Goal: Information Seeking & Learning: Stay updated

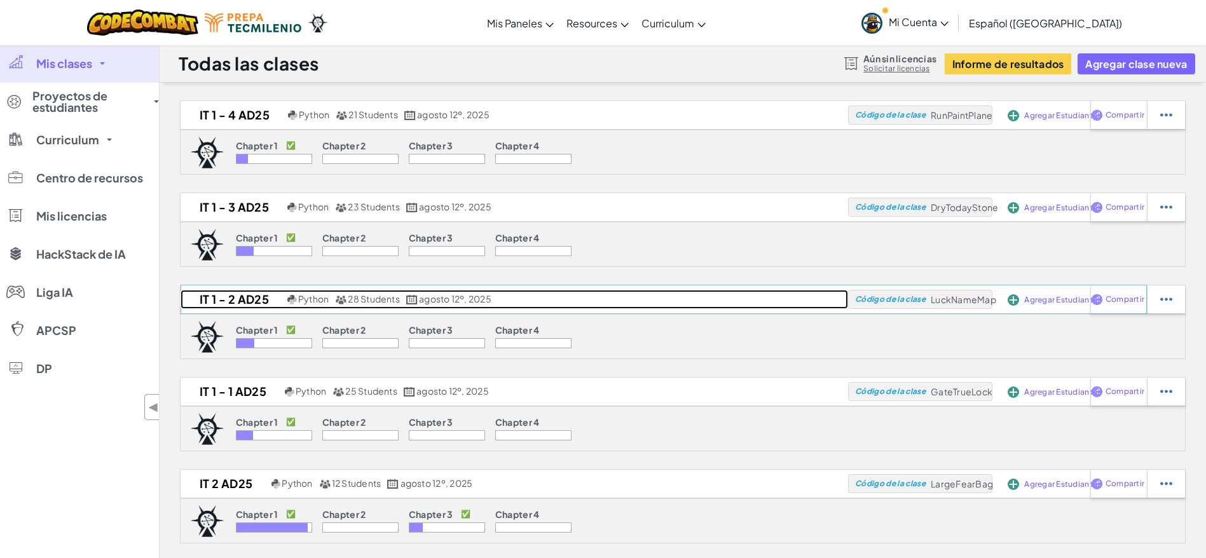
click at [244, 304] on h2 "IT 1 - 2 AD25" at bounding box center [233, 299] width 104 height 19
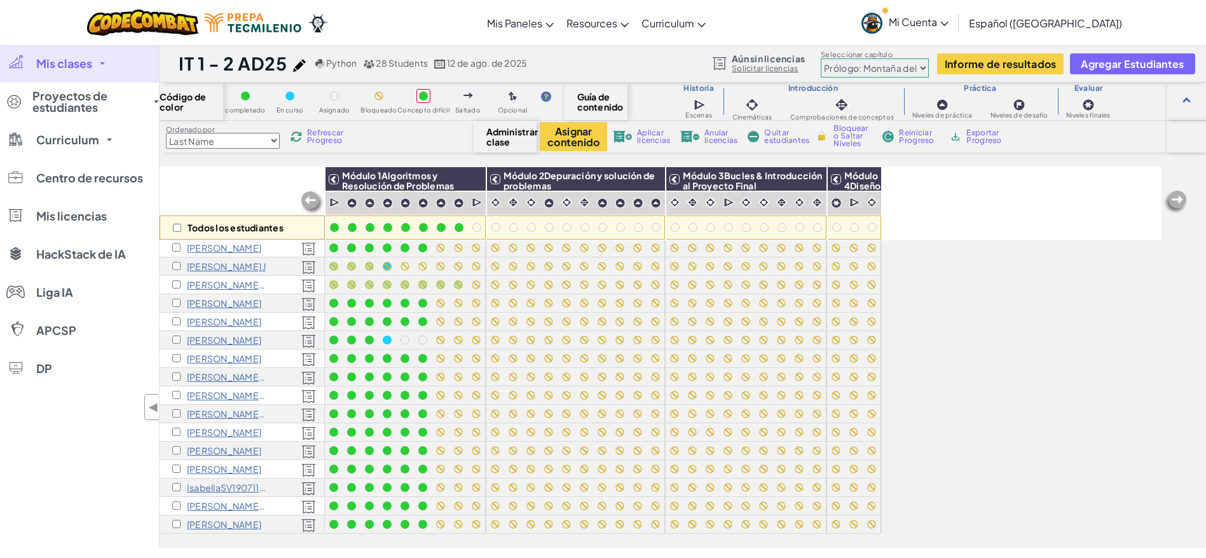
click at [955, 8] on link "Mi Cuenta" at bounding box center [905, 23] width 100 height 40
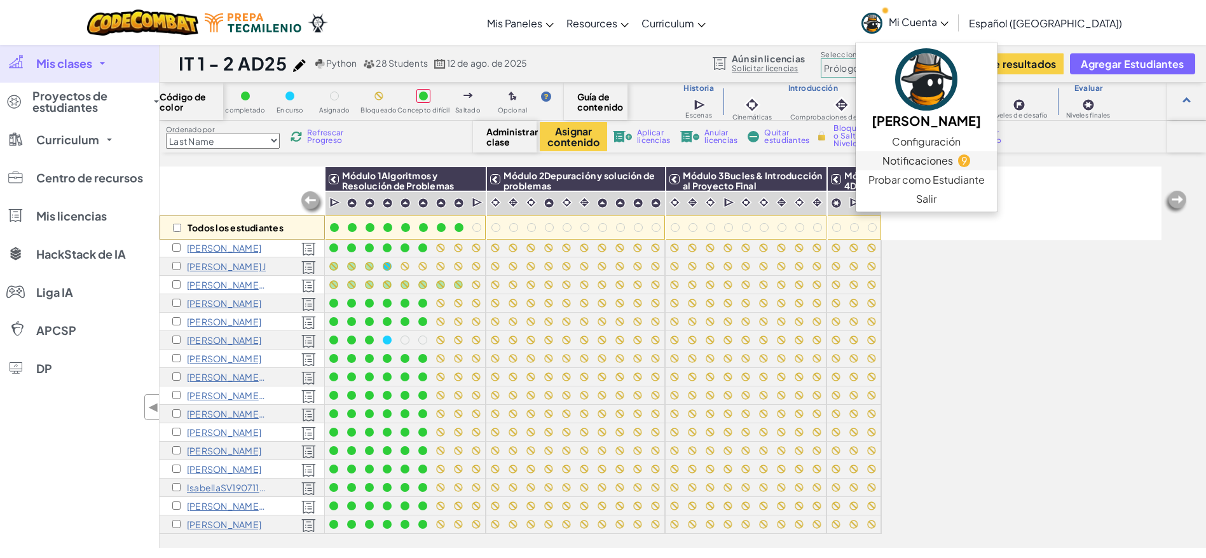
click at [941, 156] on span "Notificaciones" at bounding box center [918, 160] width 71 height 15
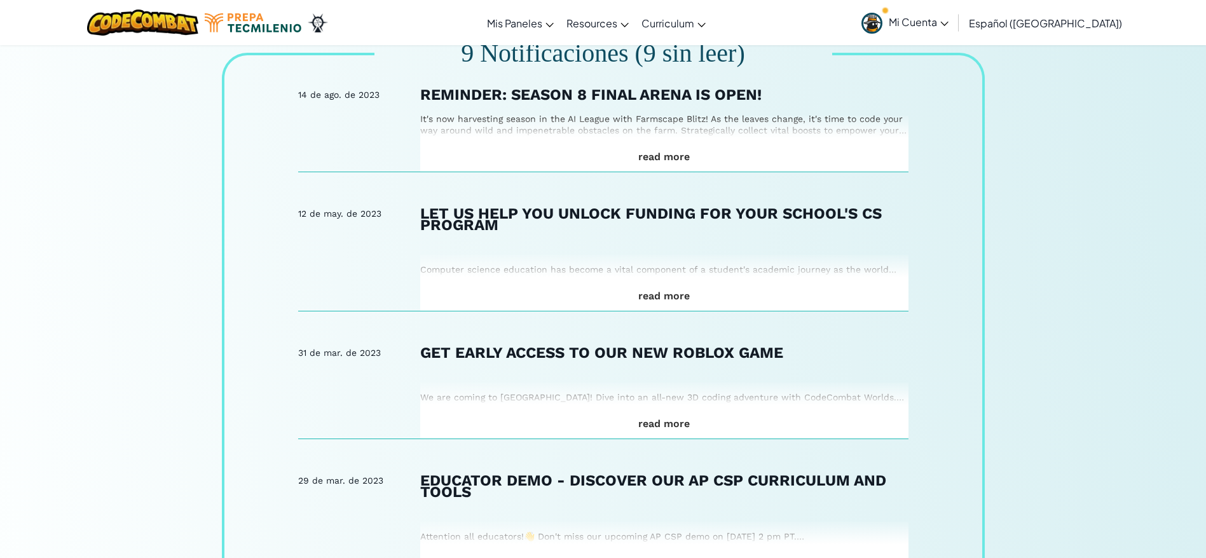
scroll to position [88, 0]
click at [743, 147] on div "read more" at bounding box center [664, 143] width 488 height 56
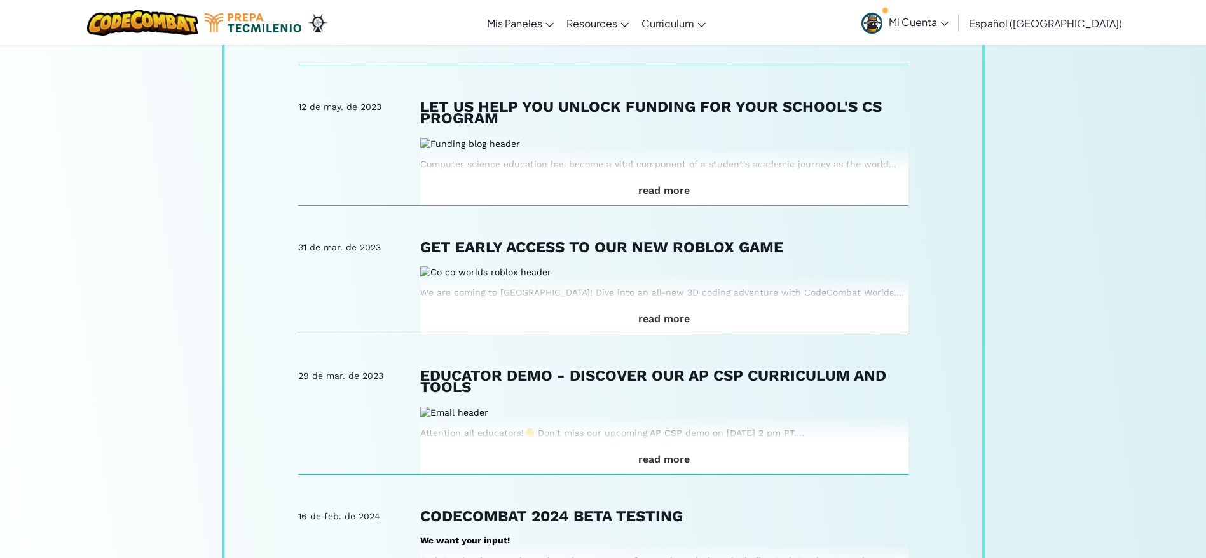
scroll to position [421, 0]
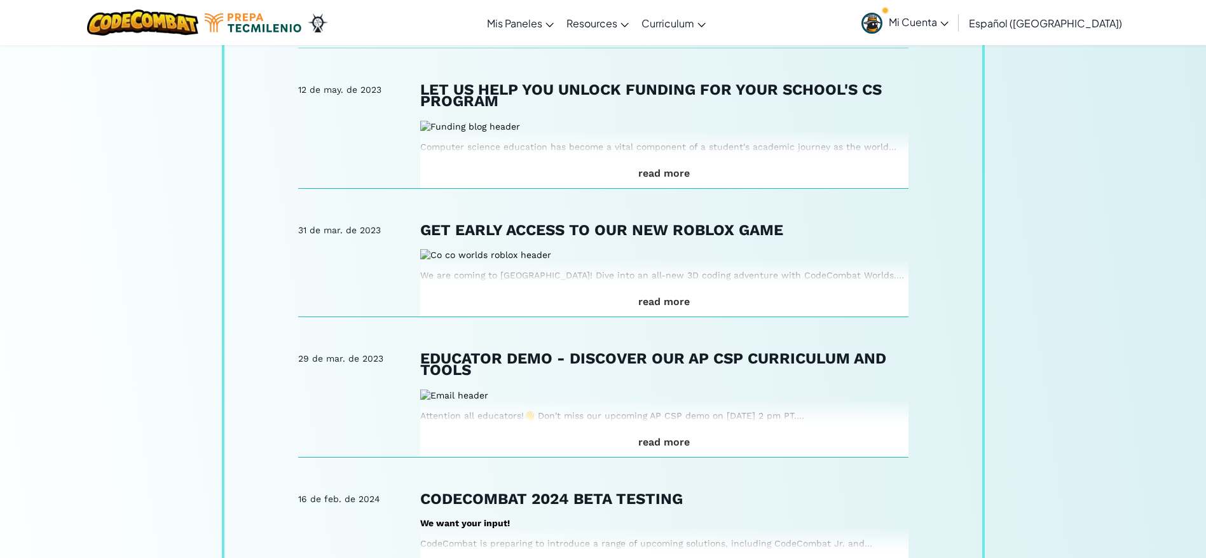
click at [578, 179] on div "read more" at bounding box center [664, 160] width 488 height 56
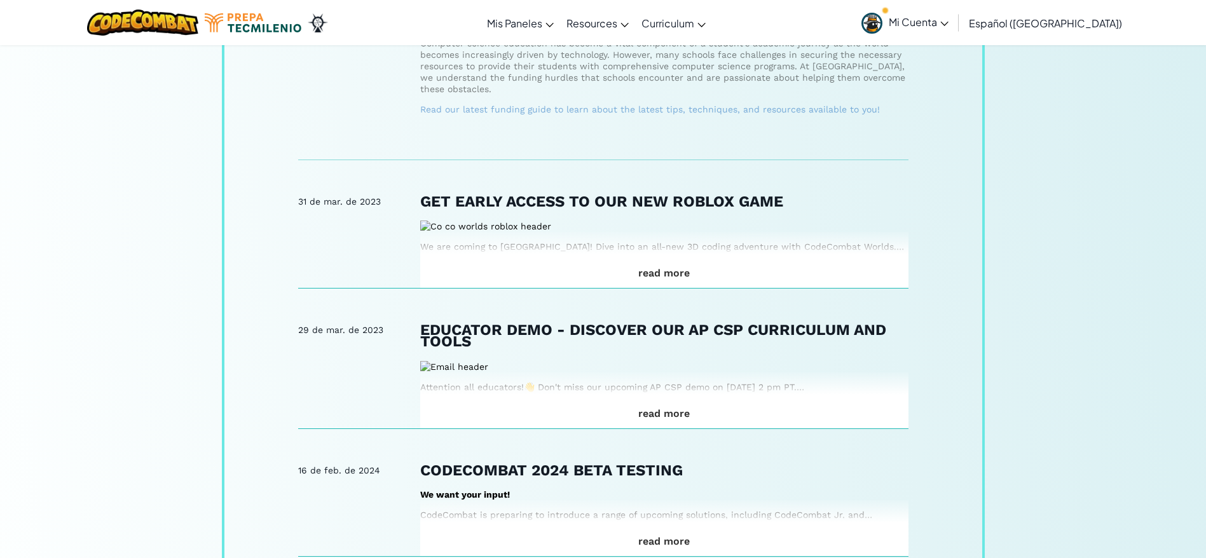
scroll to position [530, 0]
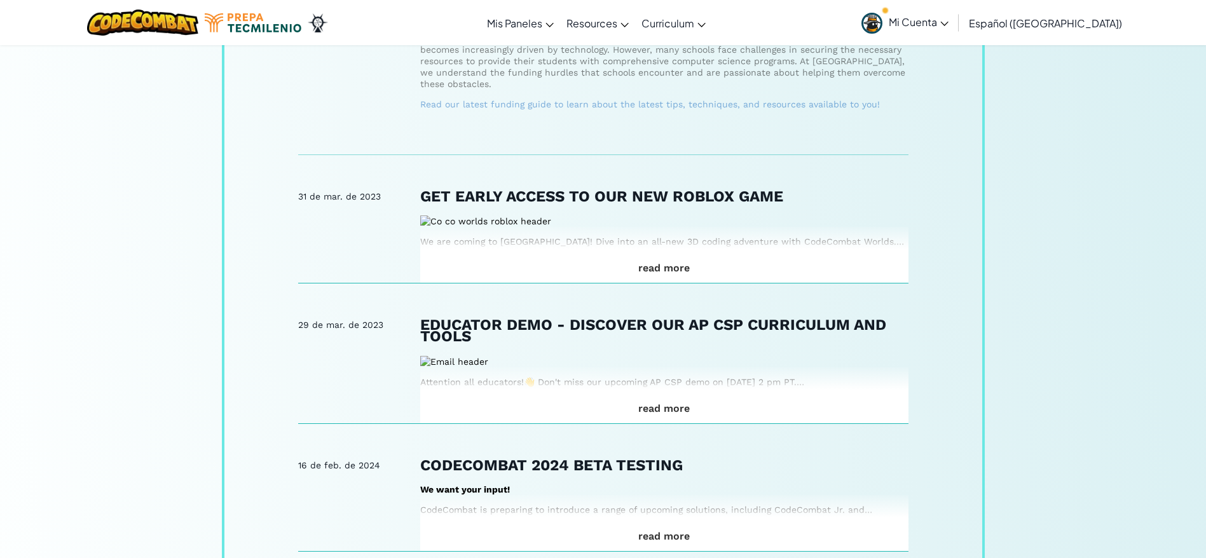
click at [570, 284] on div "14 de ago. de 2023 Reminder: Season 8 Final Arena is Open! It's now harvesting …" at bounding box center [603, 400] width 763 height 1542
click at [591, 256] on div "read more" at bounding box center [664, 255] width 488 height 56
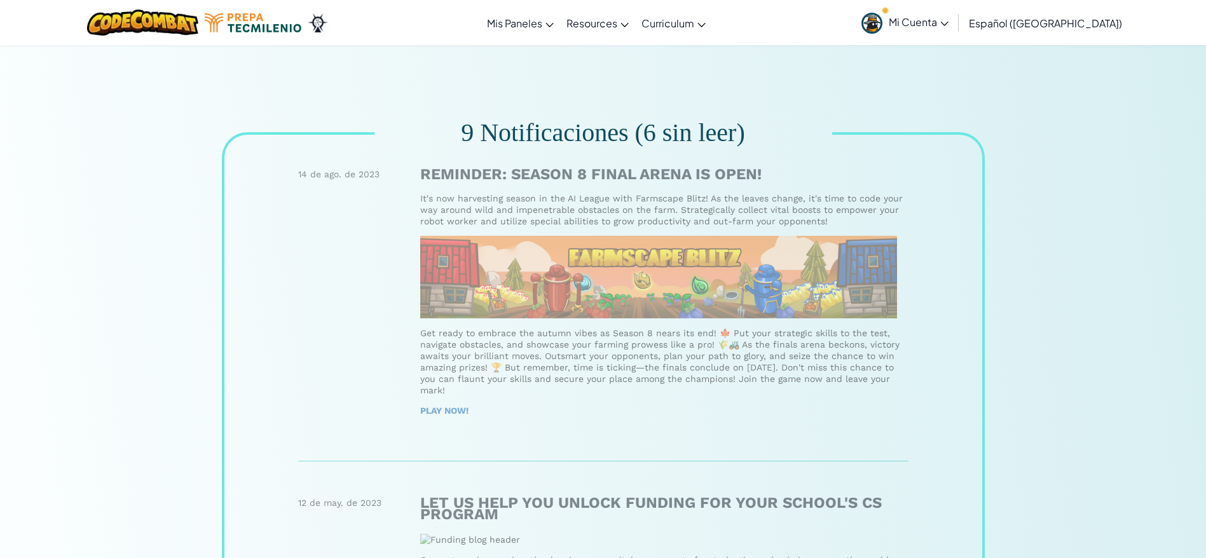
scroll to position [0, 0]
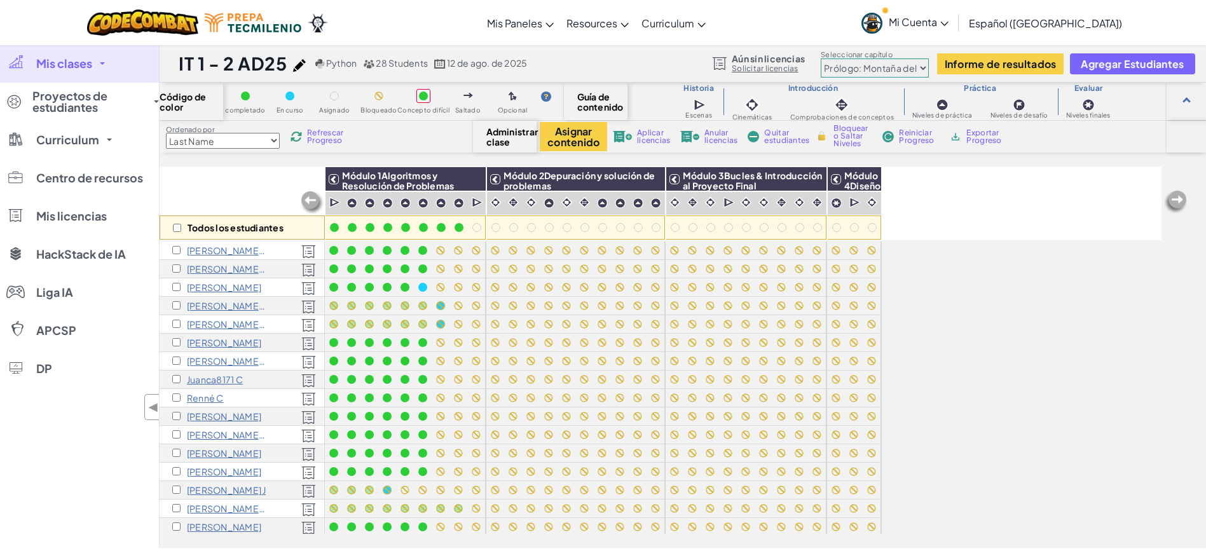
click at [927, 34] on link "Mi Cuenta" at bounding box center [905, 23] width 100 height 40
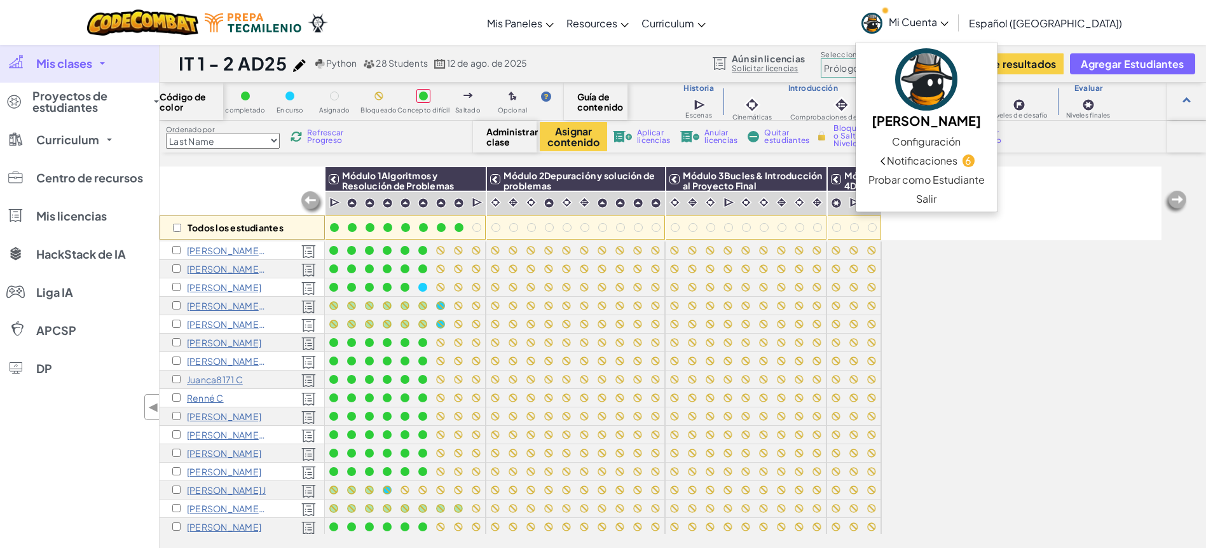
click at [927, 34] on link "Mi Cuenta" at bounding box center [905, 23] width 100 height 40
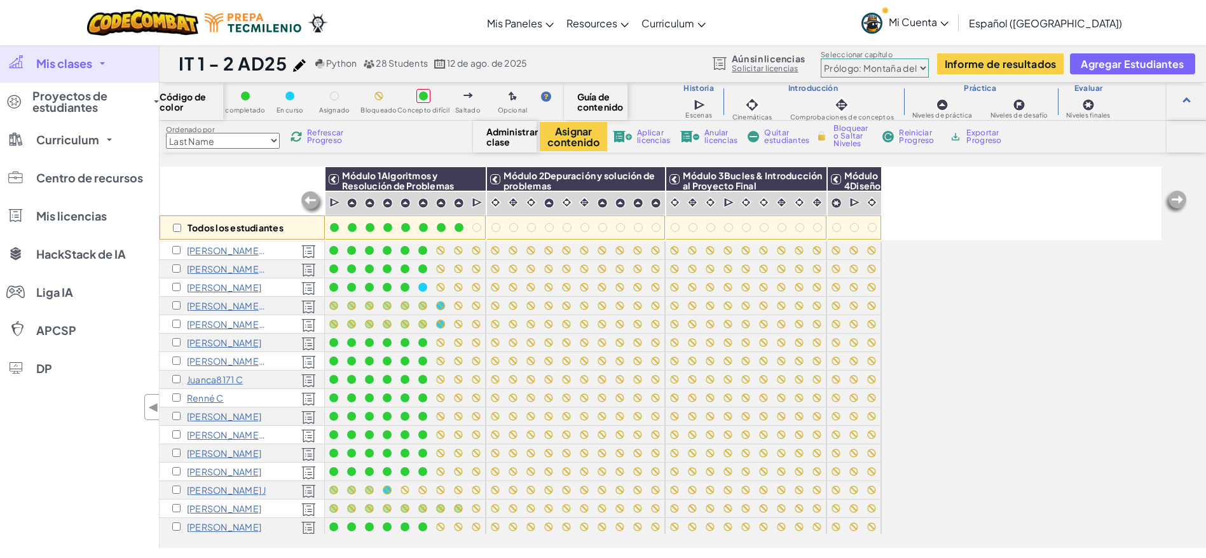
scroll to position [238, 0]
